Goal: Task Accomplishment & Management: Manage account settings

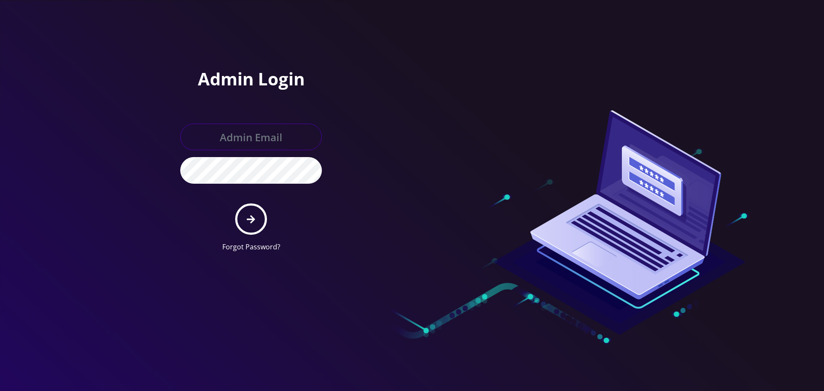
type input "[EMAIL_ADDRESS][DOMAIN_NAME]"
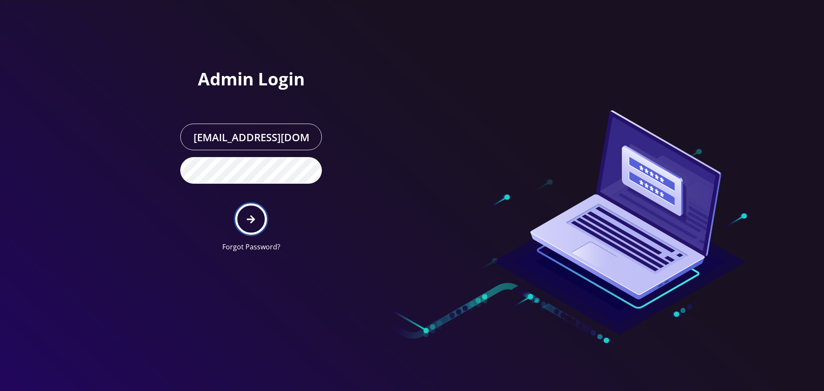
click at [252, 215] on icon "submit" at bounding box center [251, 219] width 8 height 9
click at [246, 75] on h1 "Admin Login" at bounding box center [251, 79] width 142 height 21
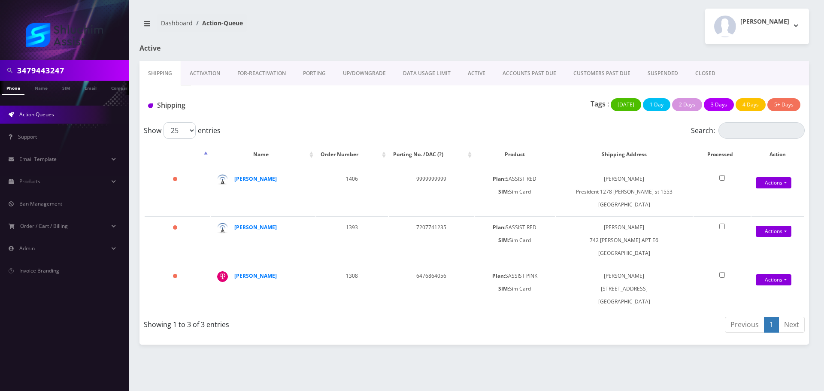
click at [82, 66] on input "3479443247" at bounding box center [71, 70] width 109 height 16
paste input "[PHONE_NUMBER]"
click at [71, 71] on input "[PHONE_NUMBER]" at bounding box center [71, 70] width 109 height 16
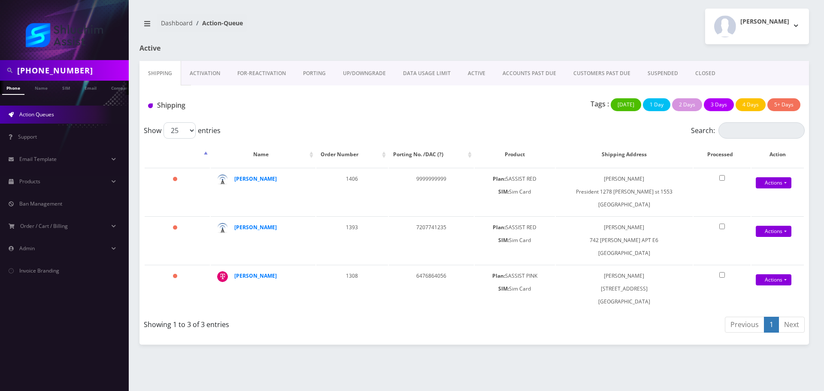
click at [51, 71] on input "[PHONE_NUMBER]" at bounding box center [71, 70] width 109 height 16
type input "7086166341"
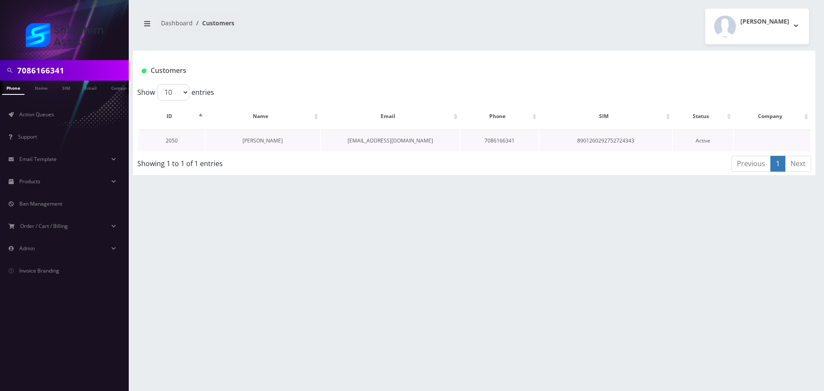
click at [265, 142] on link "Nechama Bergstein" at bounding box center [262, 140] width 40 height 7
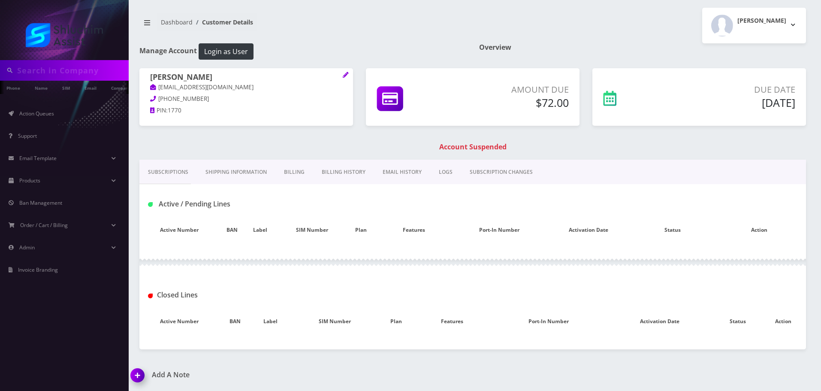
type input "7086166341"
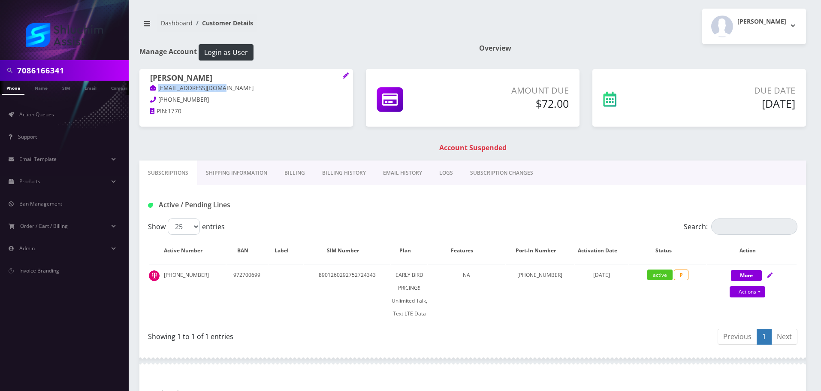
drag, startPoint x: 231, startPoint y: 86, endPoint x: 154, endPoint y: 88, distance: 77.2
click at [154, 88] on p "[EMAIL_ADDRESS][DOMAIN_NAME]" at bounding box center [246, 88] width 192 height 9
copy link "[EMAIL_ADDRESS][DOMAIN_NAME]"
drag, startPoint x: 219, startPoint y: 81, endPoint x: 159, endPoint y: 76, distance: 59.8
click at [151, 76] on h1 "Nechama Bergstein" at bounding box center [246, 78] width 192 height 10
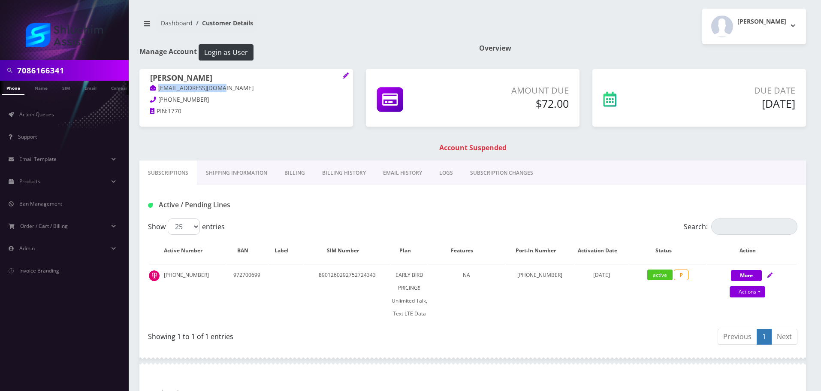
copy h1 "Nechama Bergstein"
click at [234, 77] on h1 "Nechama Bergstein" at bounding box center [246, 78] width 192 height 10
drag, startPoint x: 233, startPoint y: 76, endPoint x: 167, endPoint y: 84, distance: 66.5
click at [148, 78] on div "Nechama Bergstein morahndina@gmail.com 708-524-1530 PIN: 1770" at bounding box center [246, 96] width 214 height 54
copy h1 "Nechama Bergstein"
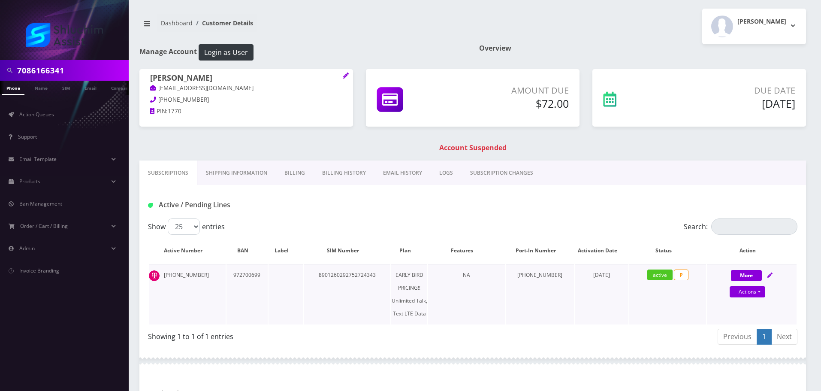
click at [746, 299] on td "More Actions Suspend Close Confirm" at bounding box center [752, 294] width 90 height 60
select select "Sim Card"
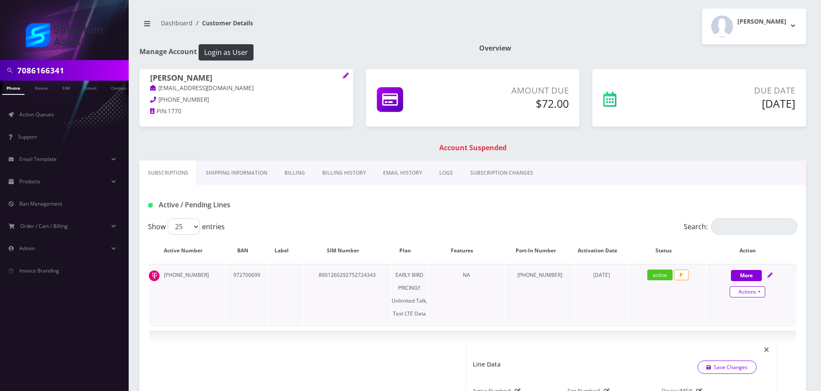
click at [749, 295] on link "Actions" at bounding box center [748, 291] width 36 height 11
select select "Sim Card"
click at [736, 309] on link "Close" at bounding box center [759, 308] width 90 height 13
type input "09/17/2025"
select select "Sim Card"
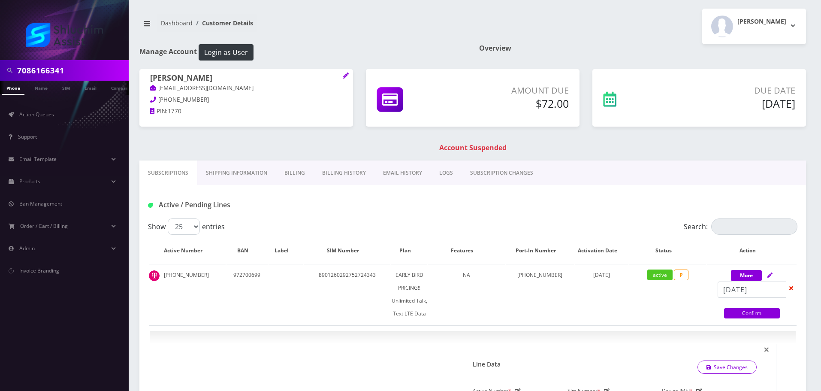
click at [741, 311] on link "Confirm" at bounding box center [752, 313] width 56 height 10
select select "Sim Card"
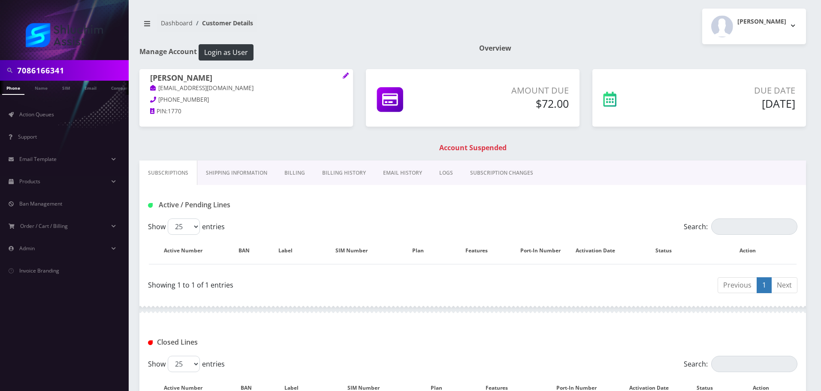
click at [310, 176] on link "Billing" at bounding box center [295, 172] width 38 height 25
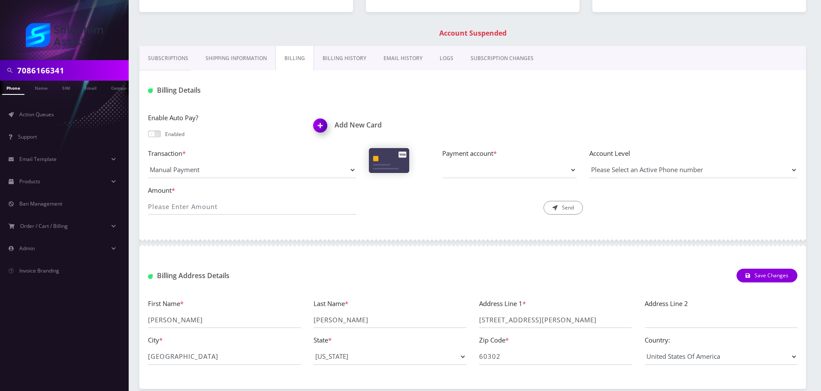
scroll to position [111, 0]
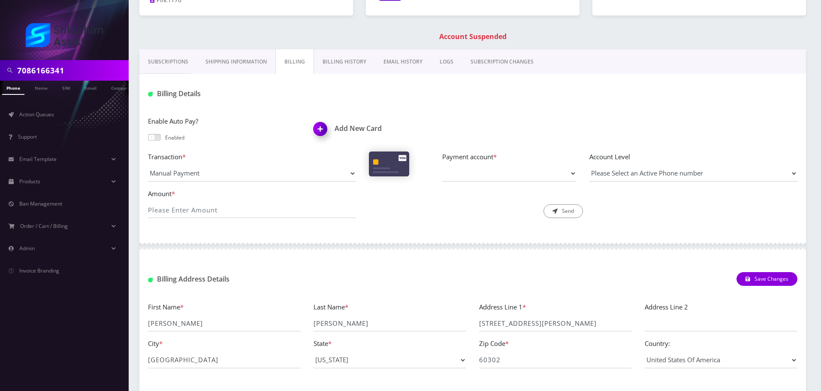
click at [330, 48] on div "Nechama Bergstein morahndina@gmail.com 708-524-1530 PIN: 1770 Amount Due $72.00" at bounding box center [473, 3] width 680 height 91
click at [155, 60] on link "Subscriptions" at bounding box center [167, 61] width 57 height 25
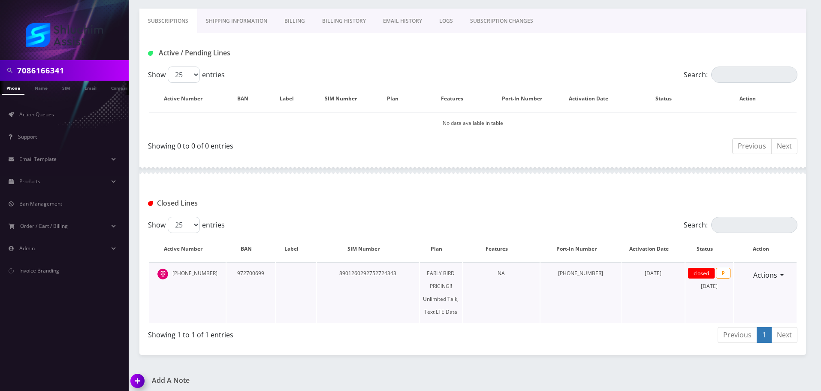
scroll to position [154, 0]
drag, startPoint x: 213, startPoint y: 271, endPoint x: 178, endPoint y: 272, distance: 34.8
click at [177, 271] on td "[PHONE_NUMBER]" at bounding box center [187, 290] width 77 height 60
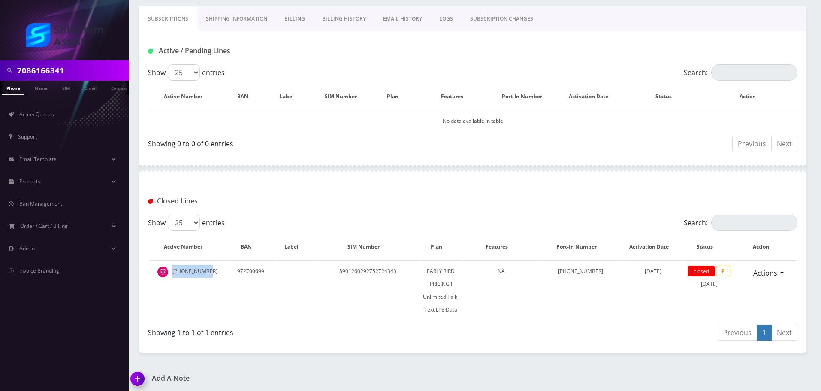
copy td "[PHONE_NUMBER]"
click at [97, 62] on input "7086166341" at bounding box center [71, 70] width 109 height 16
